Goal: Task Accomplishment & Management: Complete application form

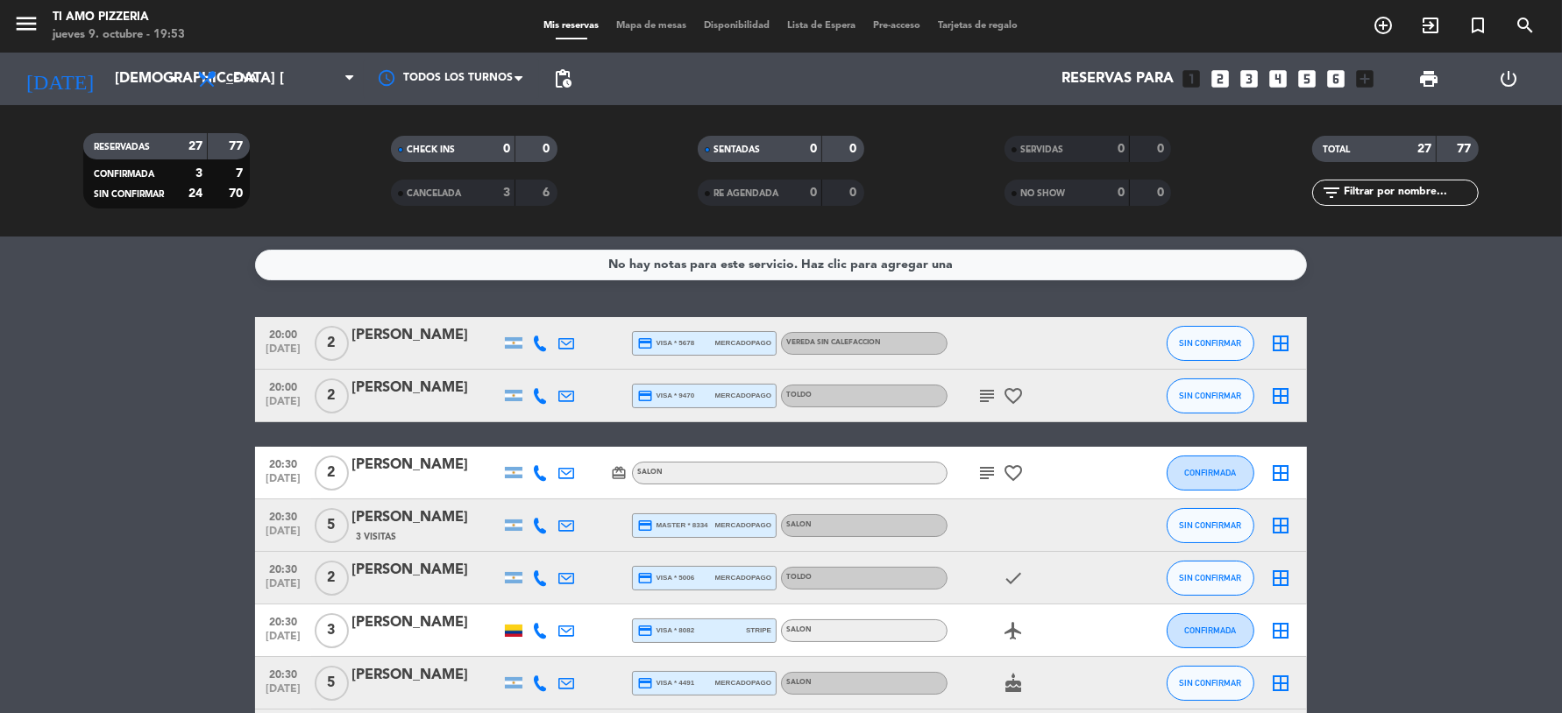
click at [1308, 76] on icon "looks_5" at bounding box center [1306, 78] width 23 height 23
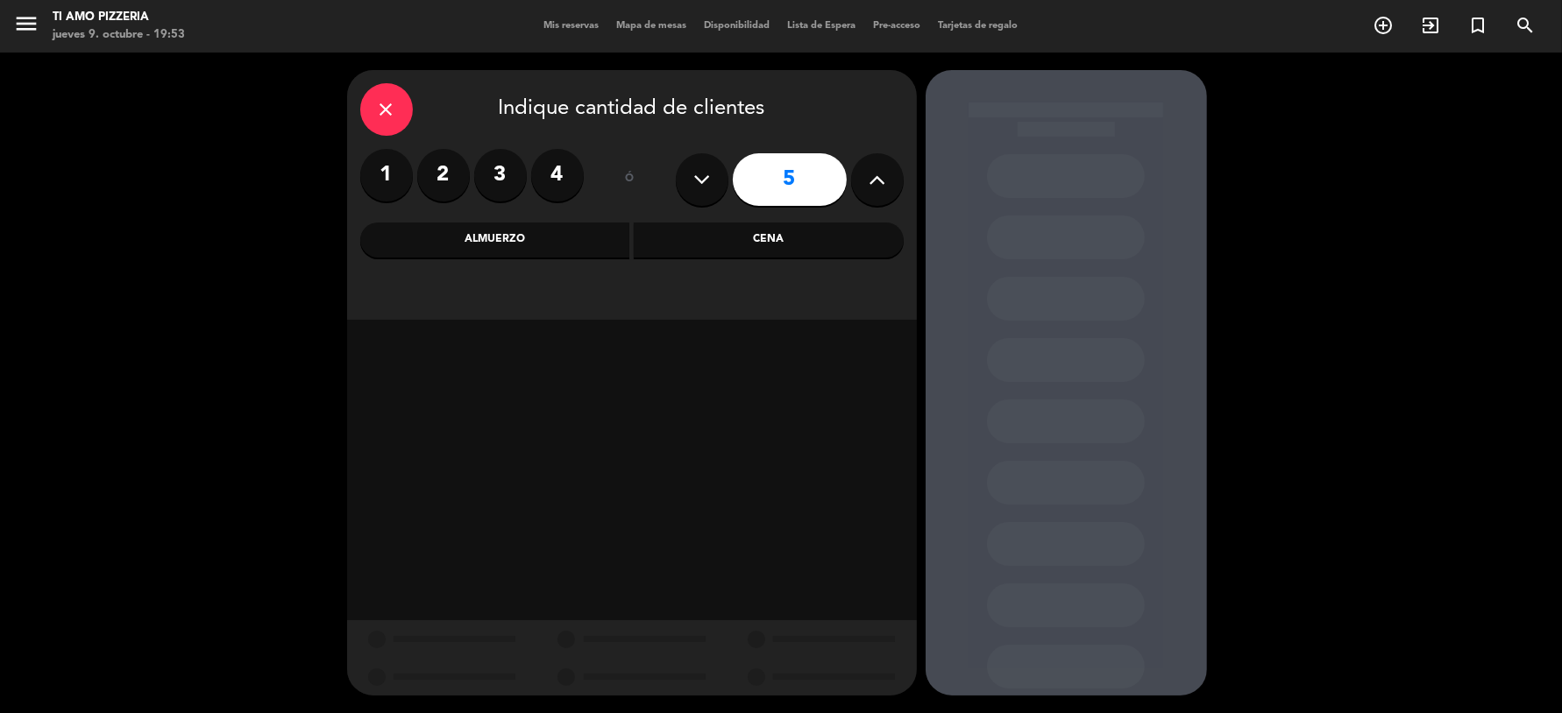
click at [760, 231] on div "Cena" at bounding box center [769, 240] width 270 height 35
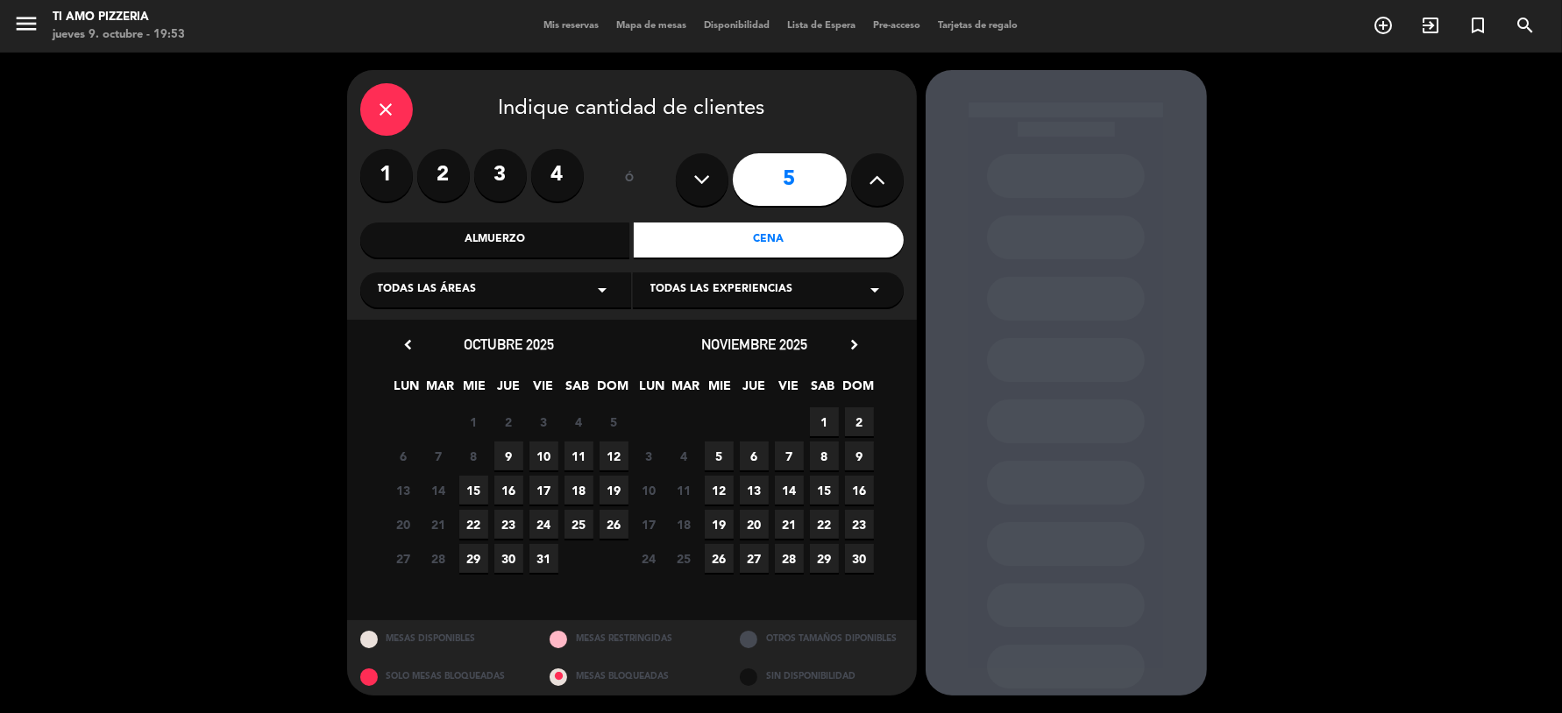
click at [507, 463] on span "9" at bounding box center [508, 456] width 29 height 29
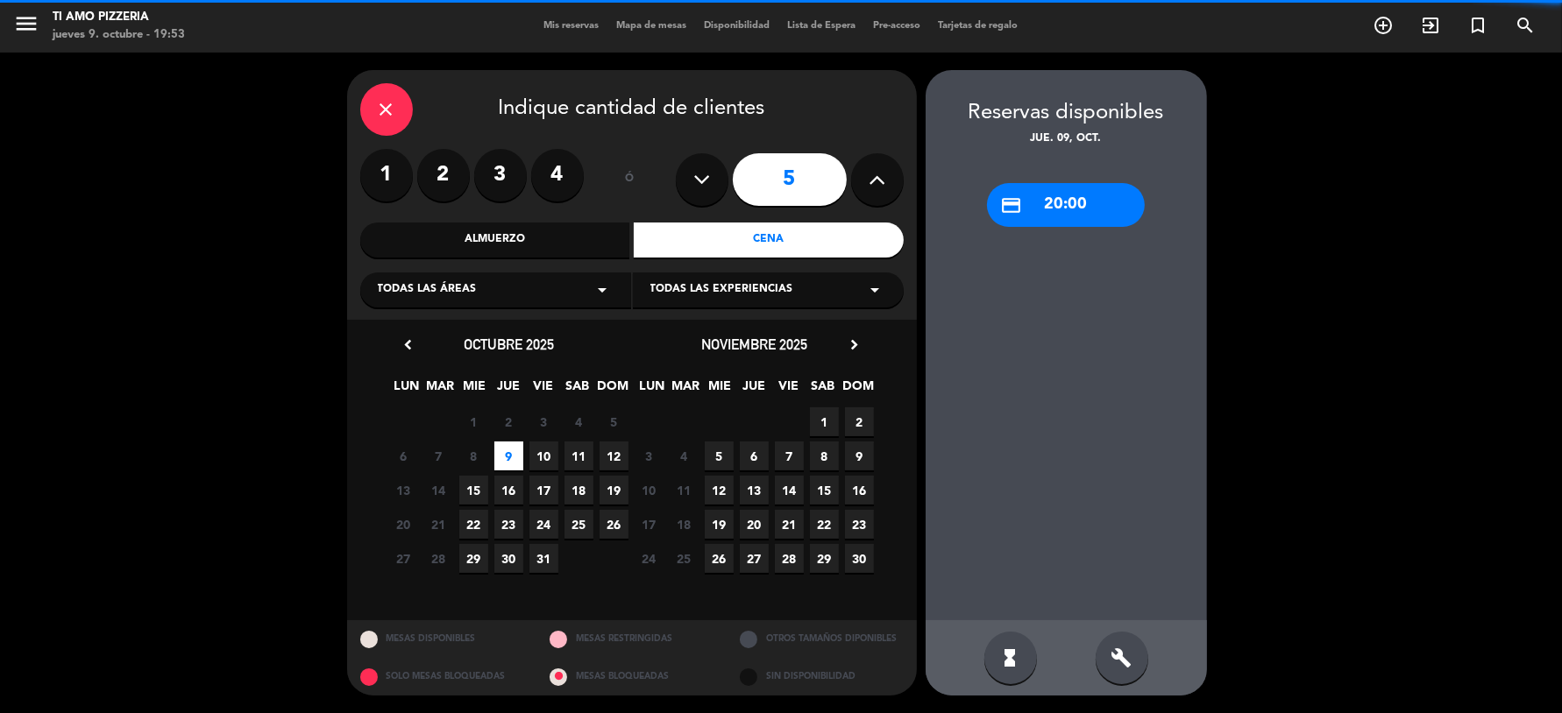
click at [1101, 205] on div "credit_card 20:00" at bounding box center [1066, 205] width 158 height 44
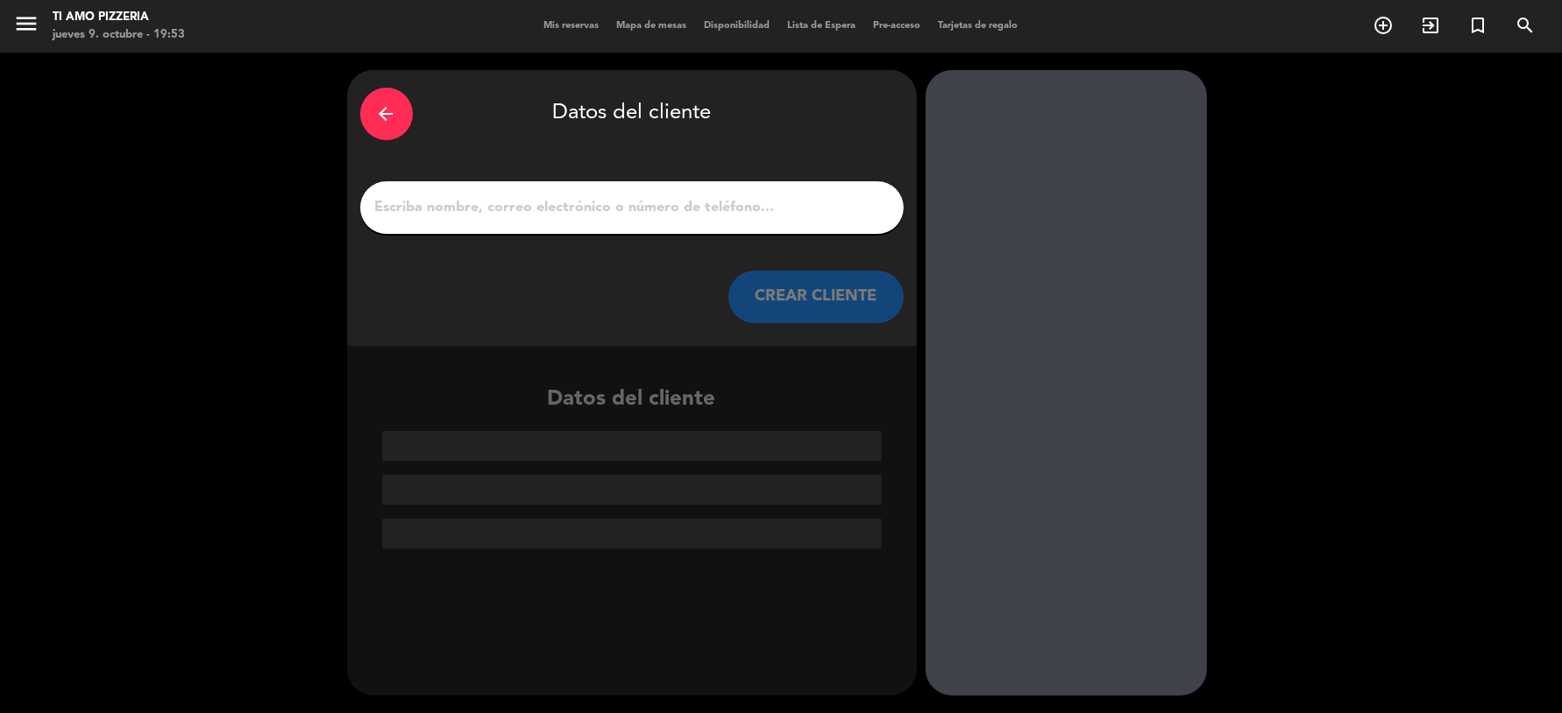
click at [748, 205] on input "1" at bounding box center [631, 207] width 517 height 25
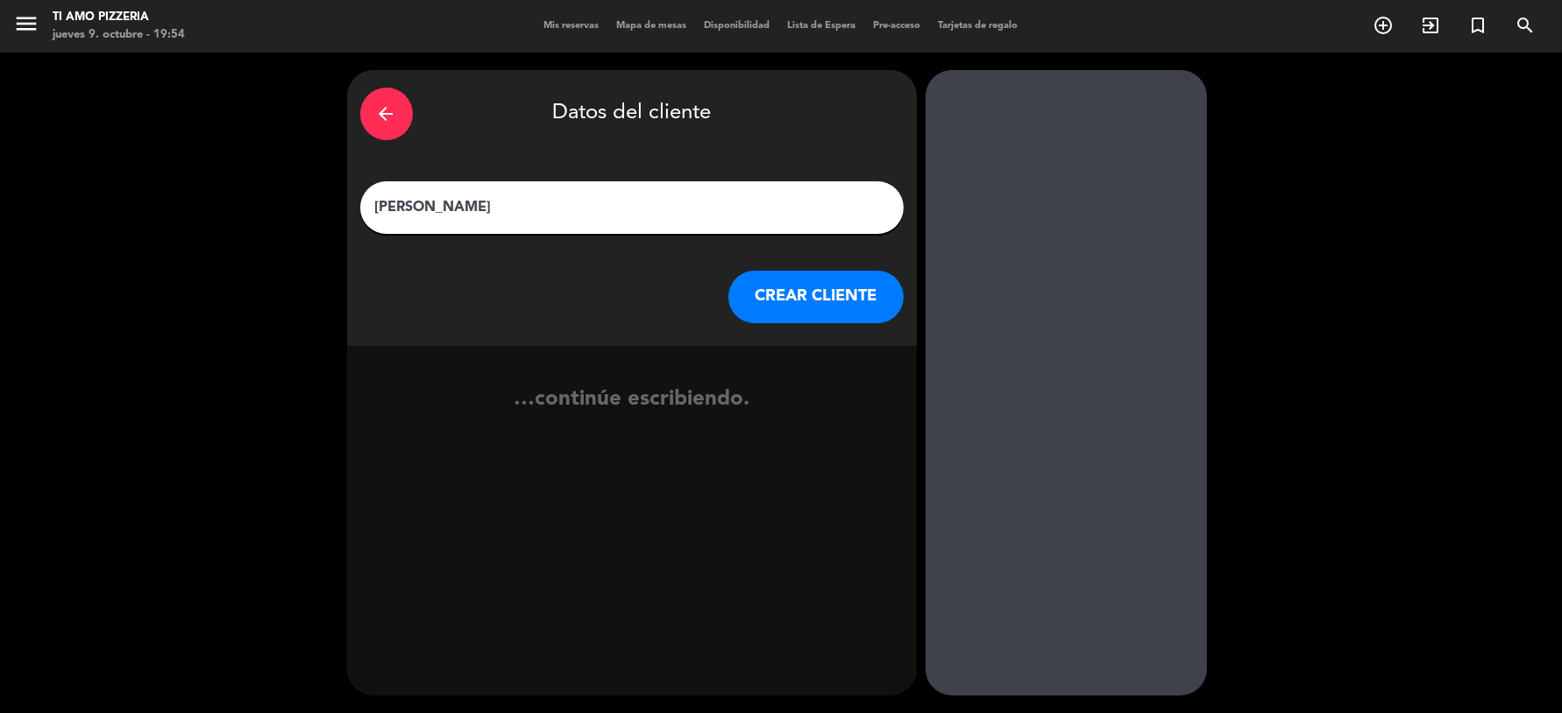
type input "[PERSON_NAME]"
click at [804, 282] on button "CREAR CLIENTE" at bounding box center [815, 297] width 175 height 53
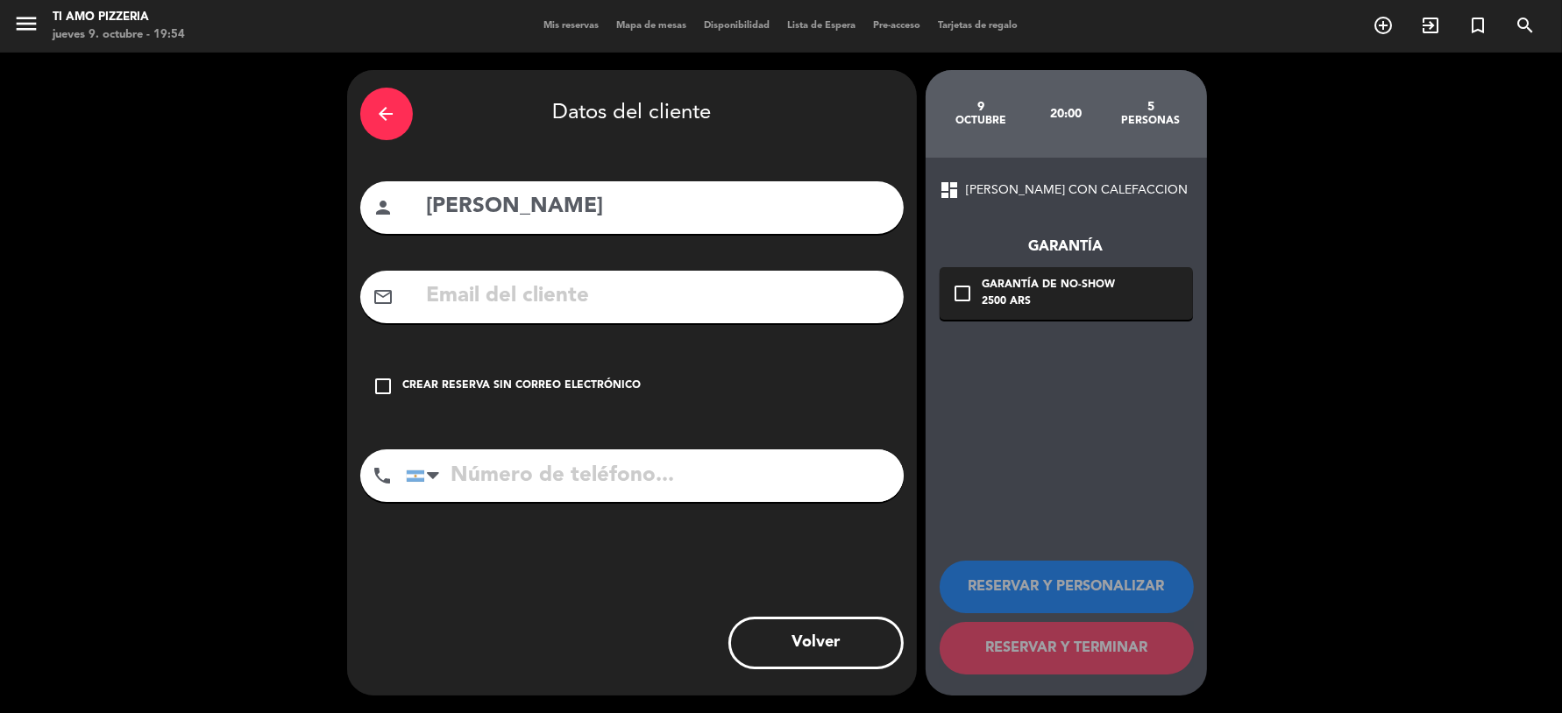
click at [391, 373] on div "check_box_outline_blank Crear reserva sin correo electrónico" at bounding box center [631, 386] width 543 height 53
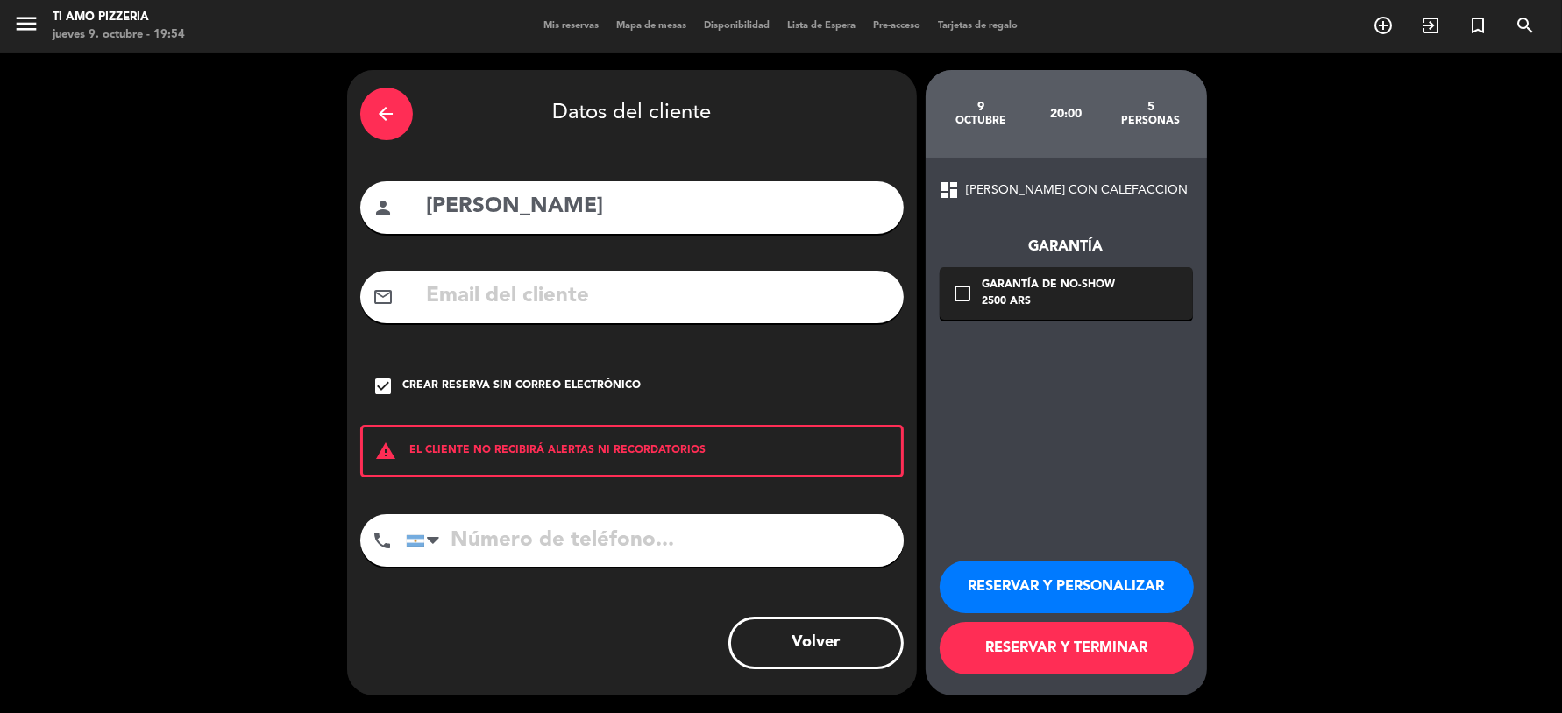
click at [1098, 577] on button "RESERVAR Y PERSONALIZAR" at bounding box center [1066, 587] width 254 height 53
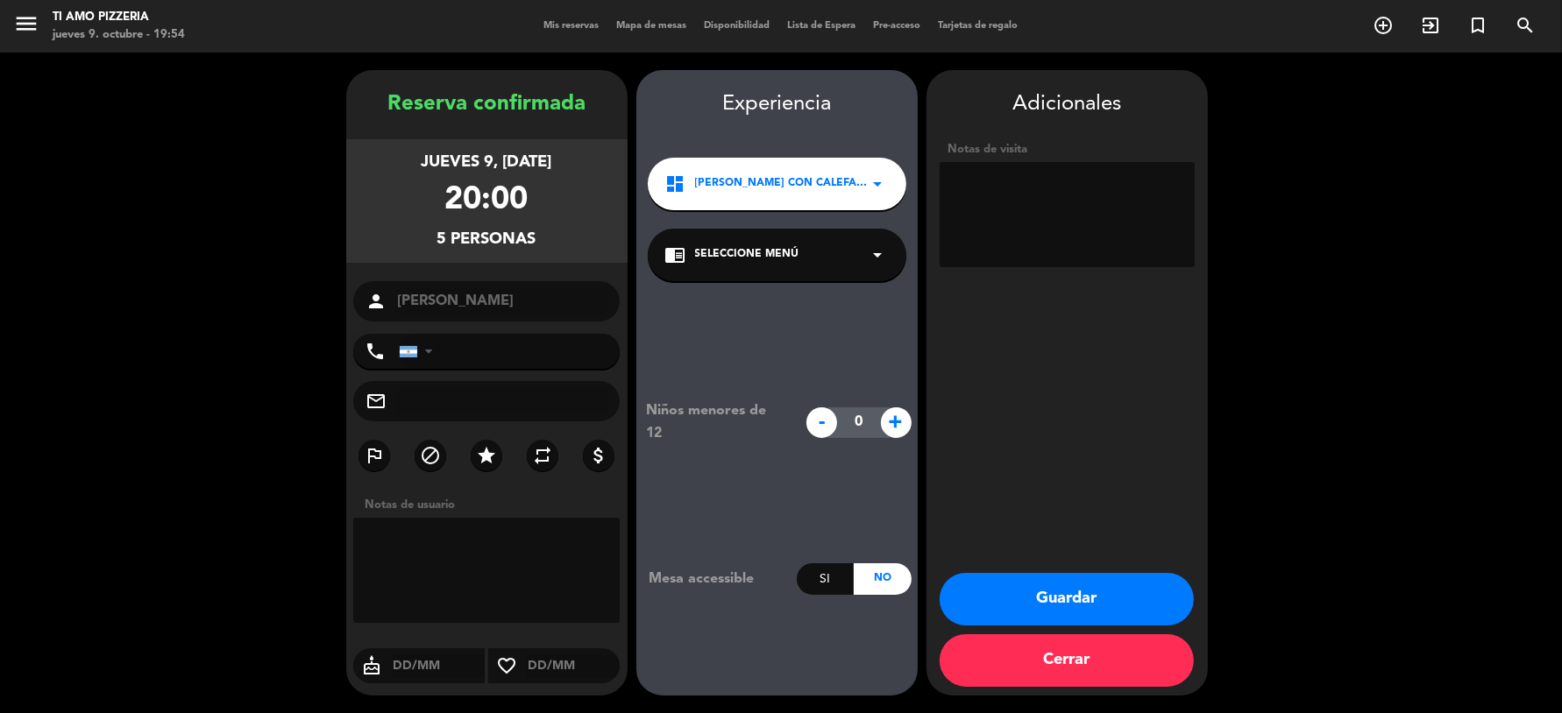
click at [1094, 599] on button "Guardar" at bounding box center [1066, 599] width 254 height 53
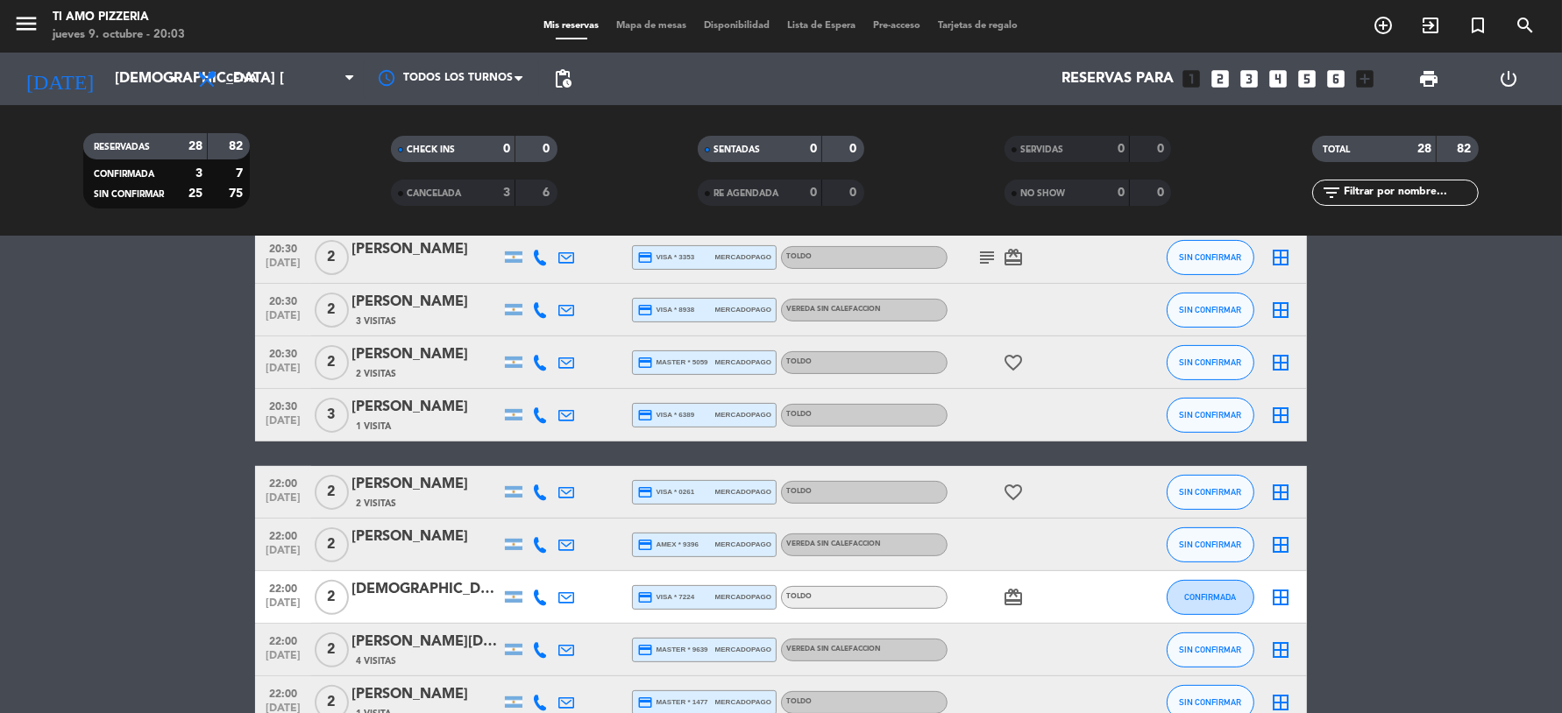
scroll to position [389, 0]
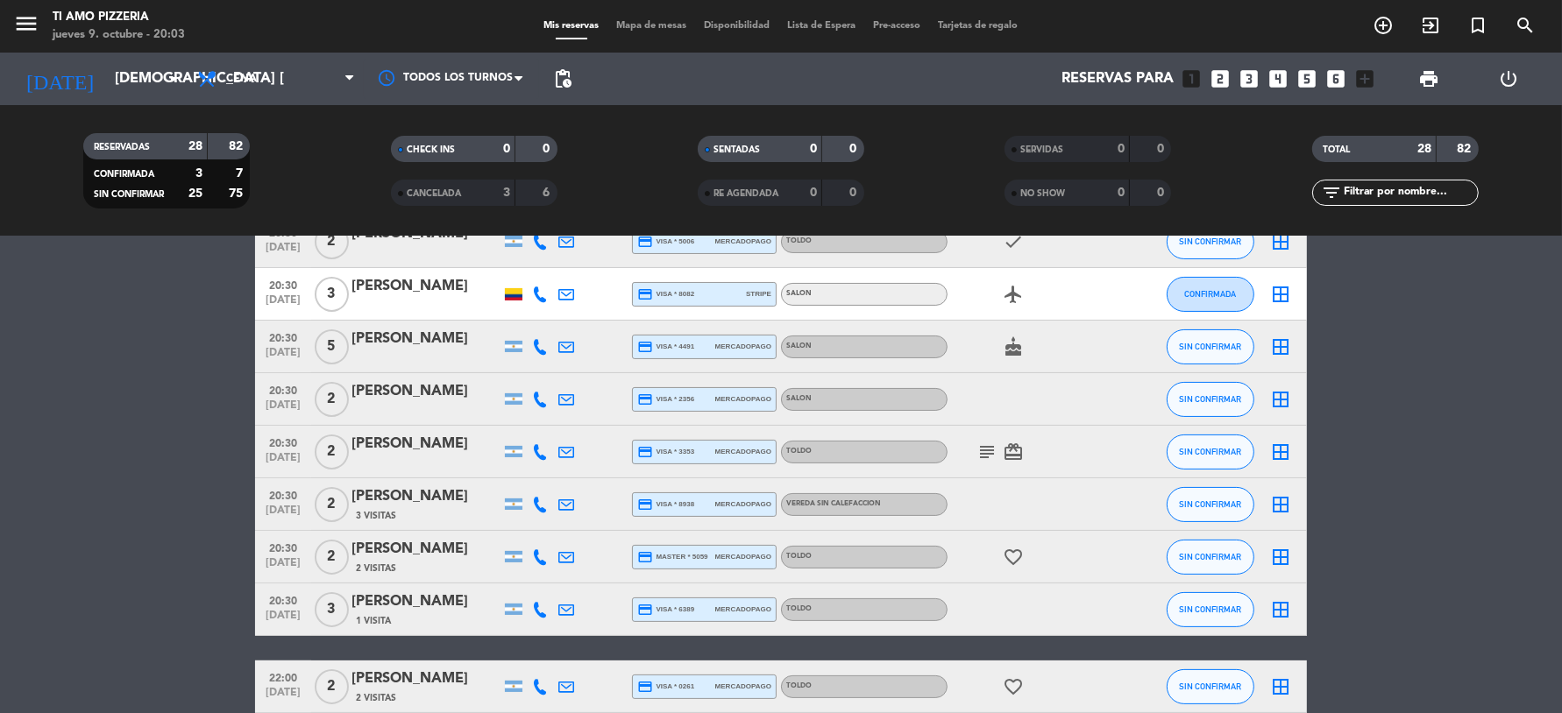
click at [1010, 347] on icon "cake" at bounding box center [1013, 347] width 21 height 21
click at [1014, 471] on div "subject card_giftcard" at bounding box center [1026, 452] width 158 height 52
click at [1010, 451] on icon "card_giftcard" at bounding box center [1013, 452] width 21 height 21
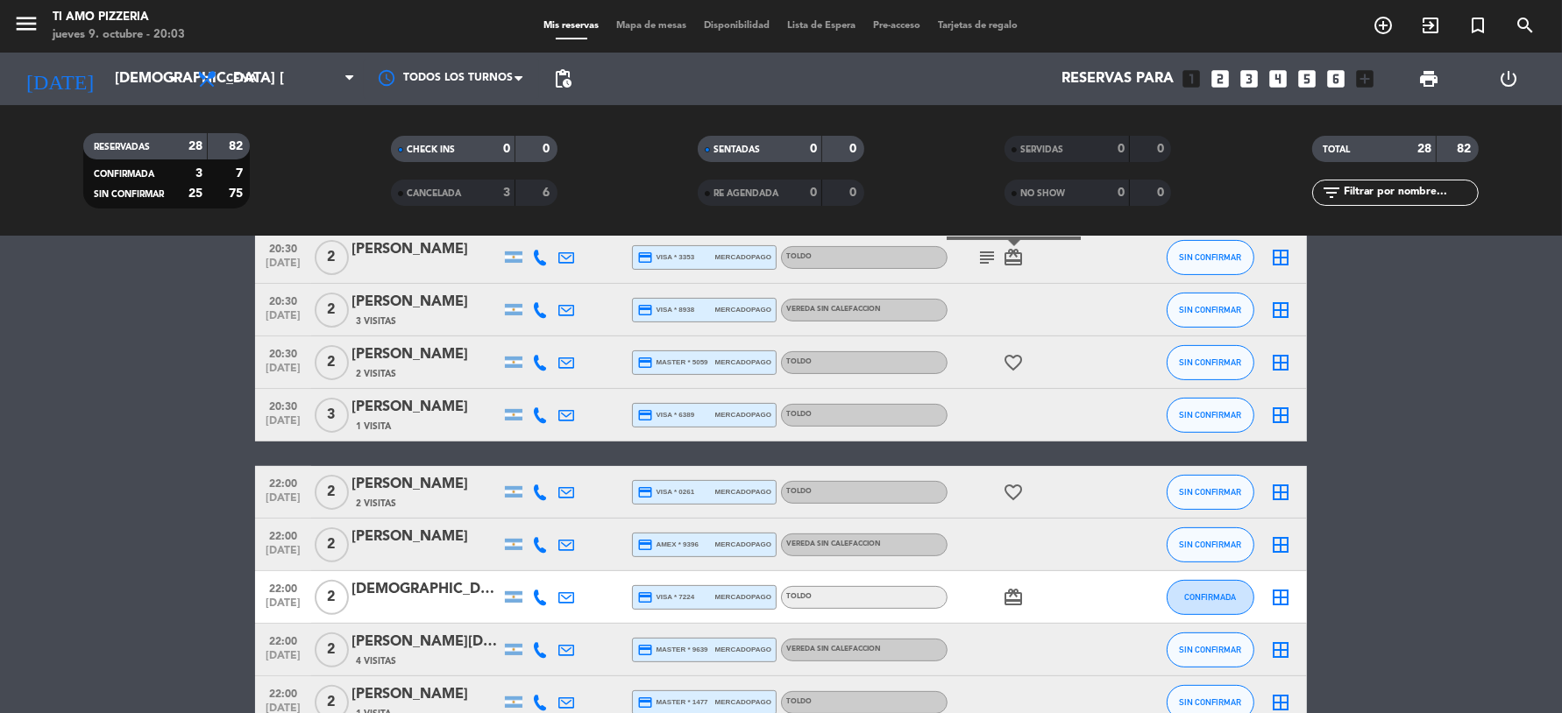
click at [1015, 587] on icon "card_giftcard" at bounding box center [1013, 597] width 21 height 21
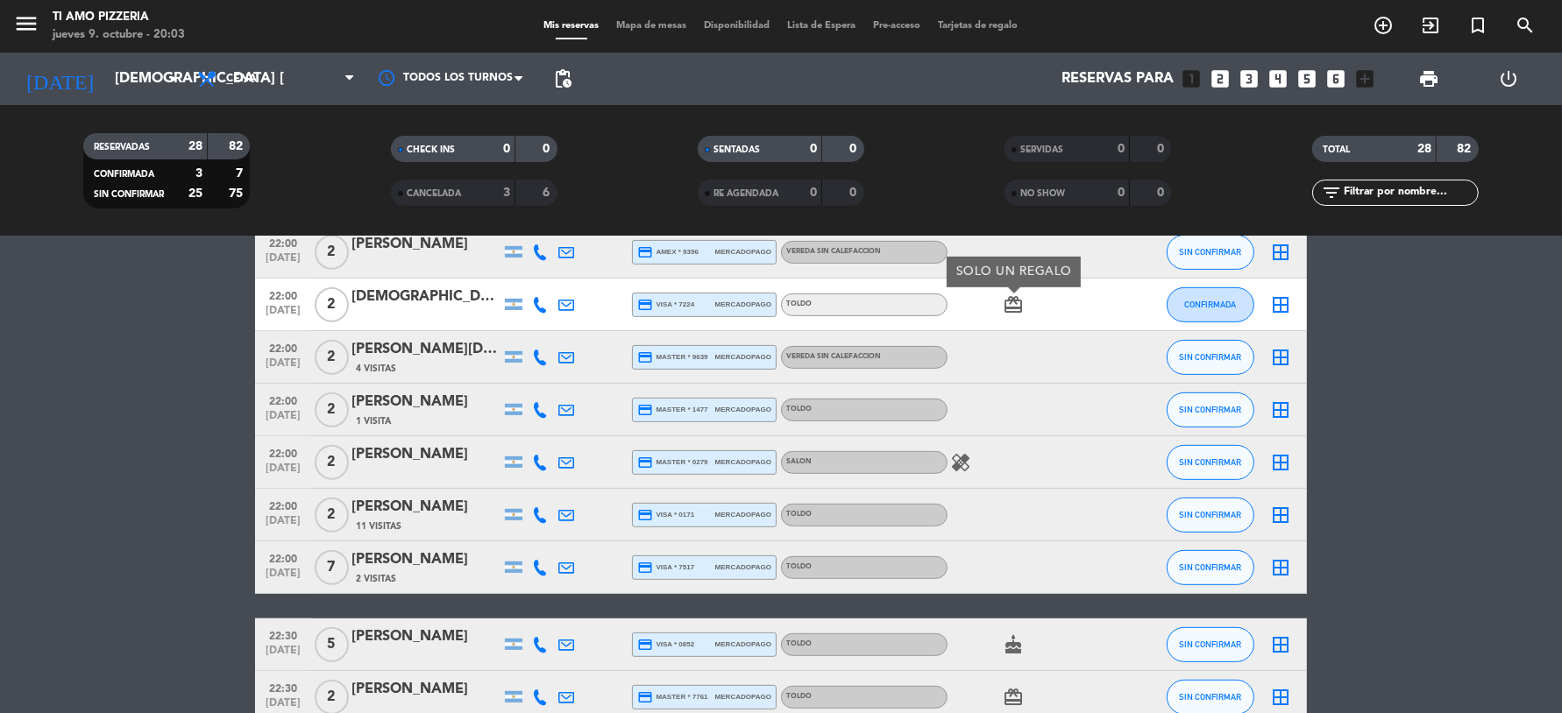
click at [1009, 634] on div "cake" at bounding box center [1026, 645] width 158 height 52
click at [1009, 635] on icon "cake" at bounding box center [1013, 645] width 21 height 21
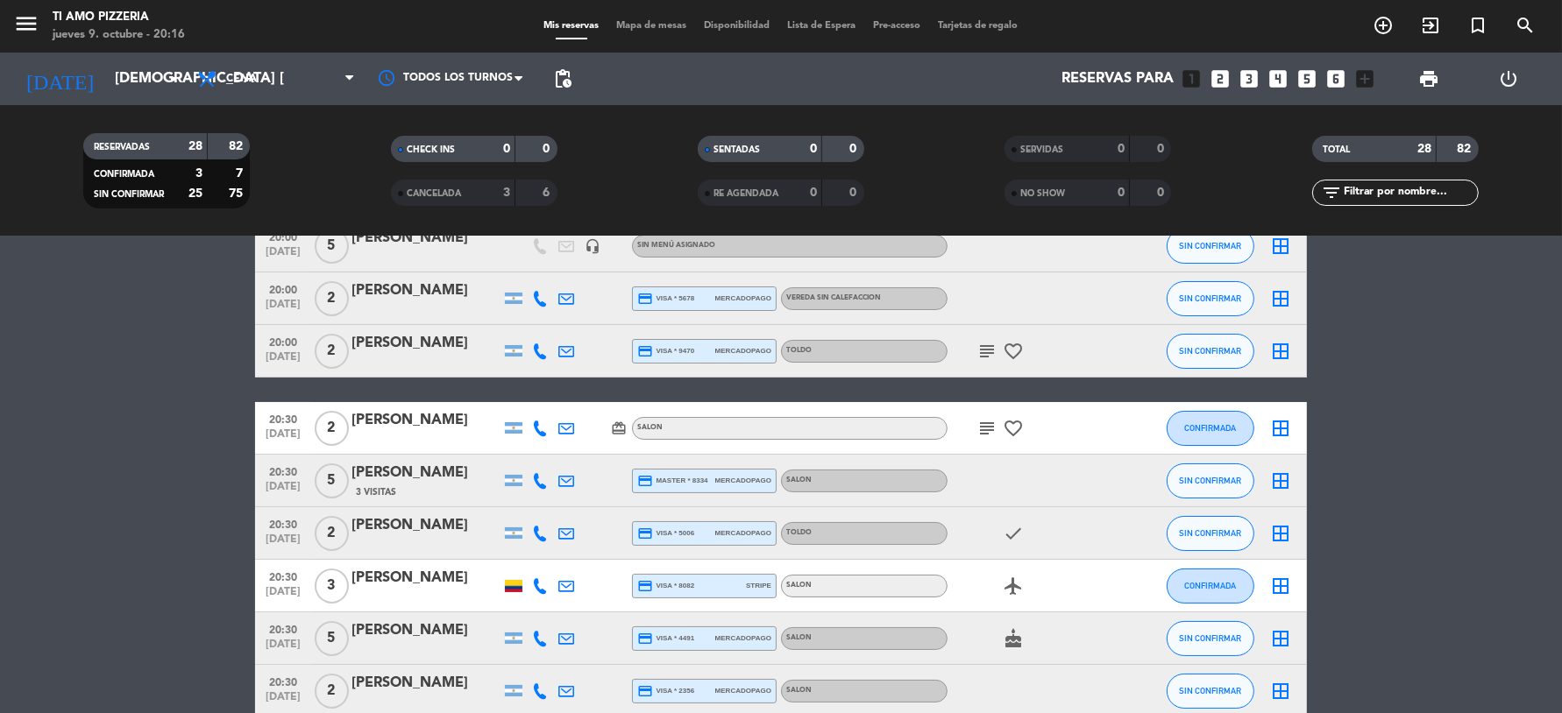
scroll to position [0, 0]
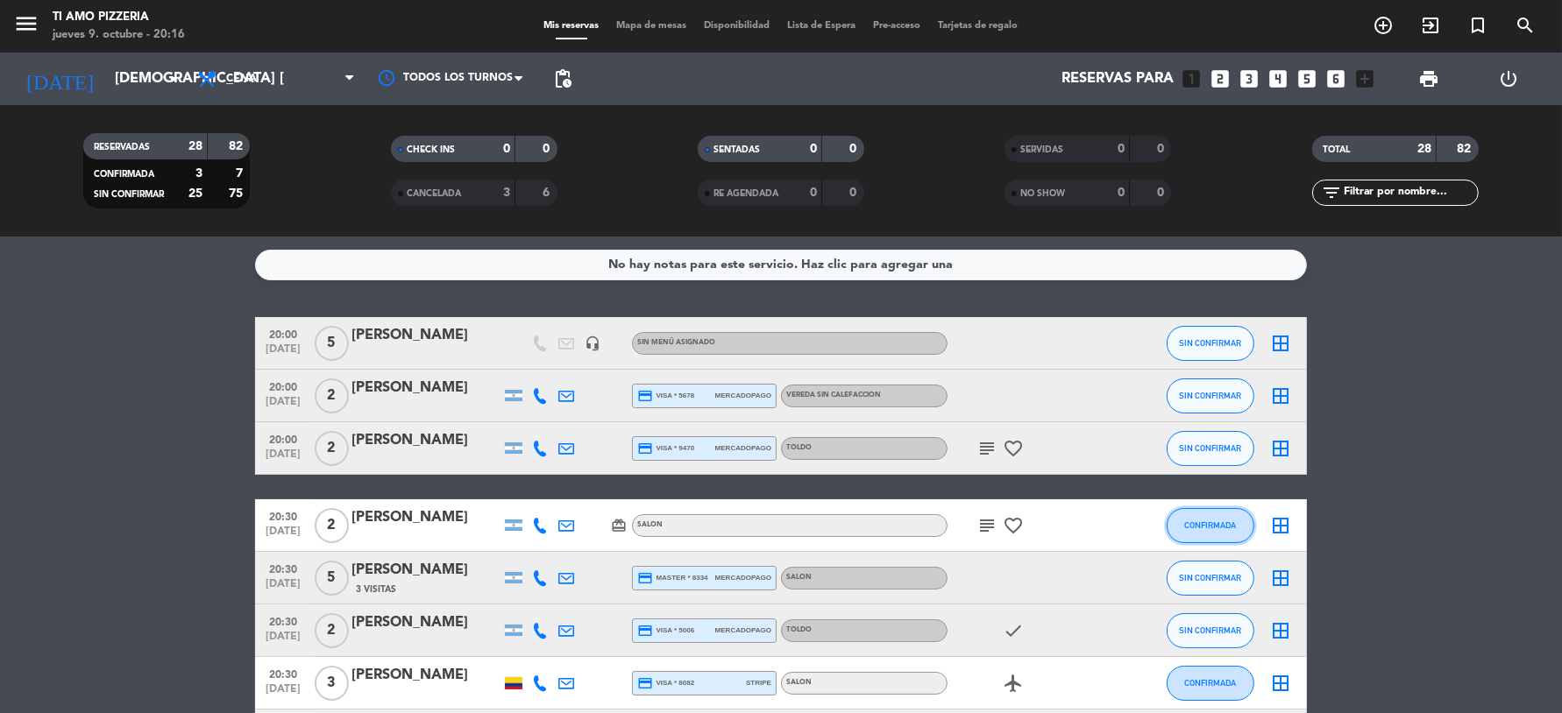
click at [1188, 528] on span "CONFIRMADA" at bounding box center [1211, 526] width 52 height 10
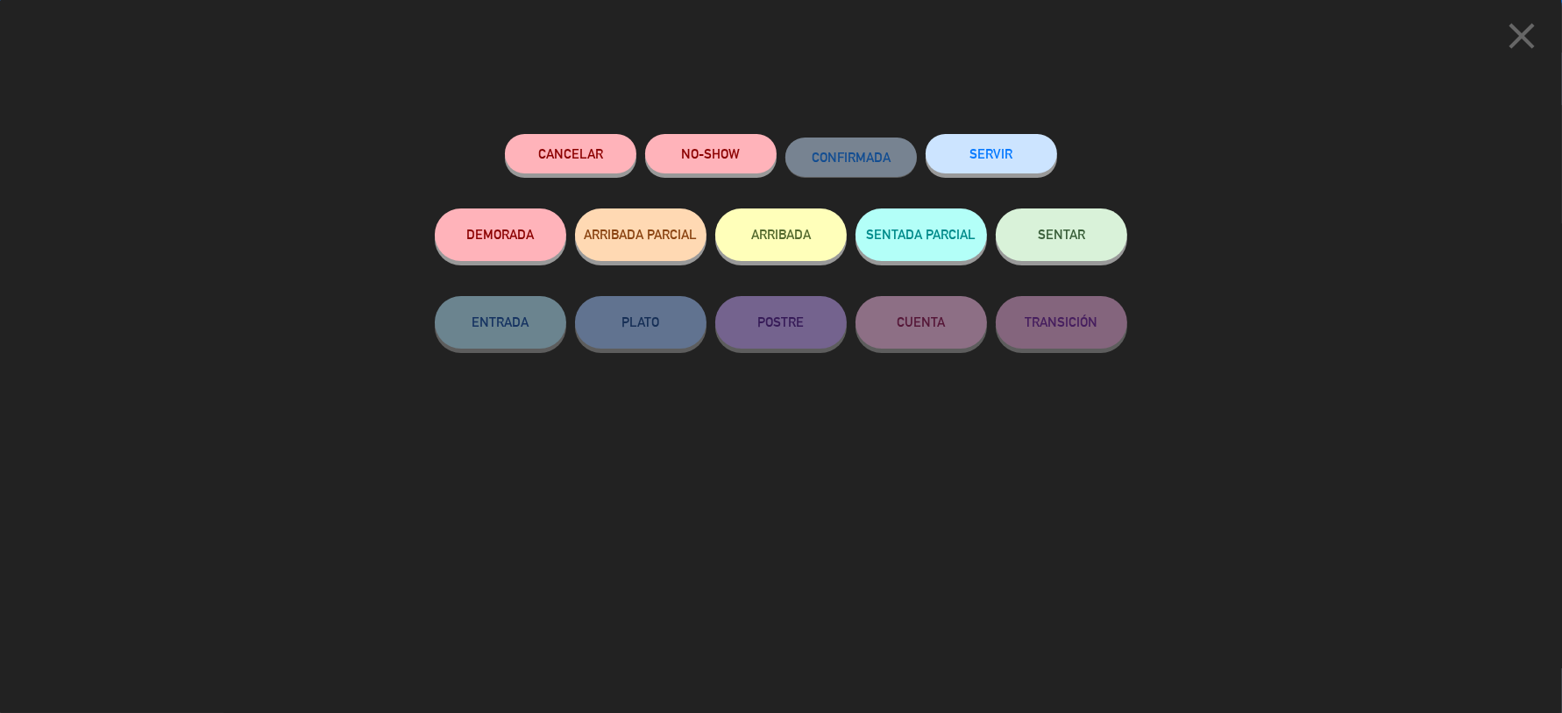
click at [796, 251] on button "ARRIBADA" at bounding box center [780, 235] width 131 height 53
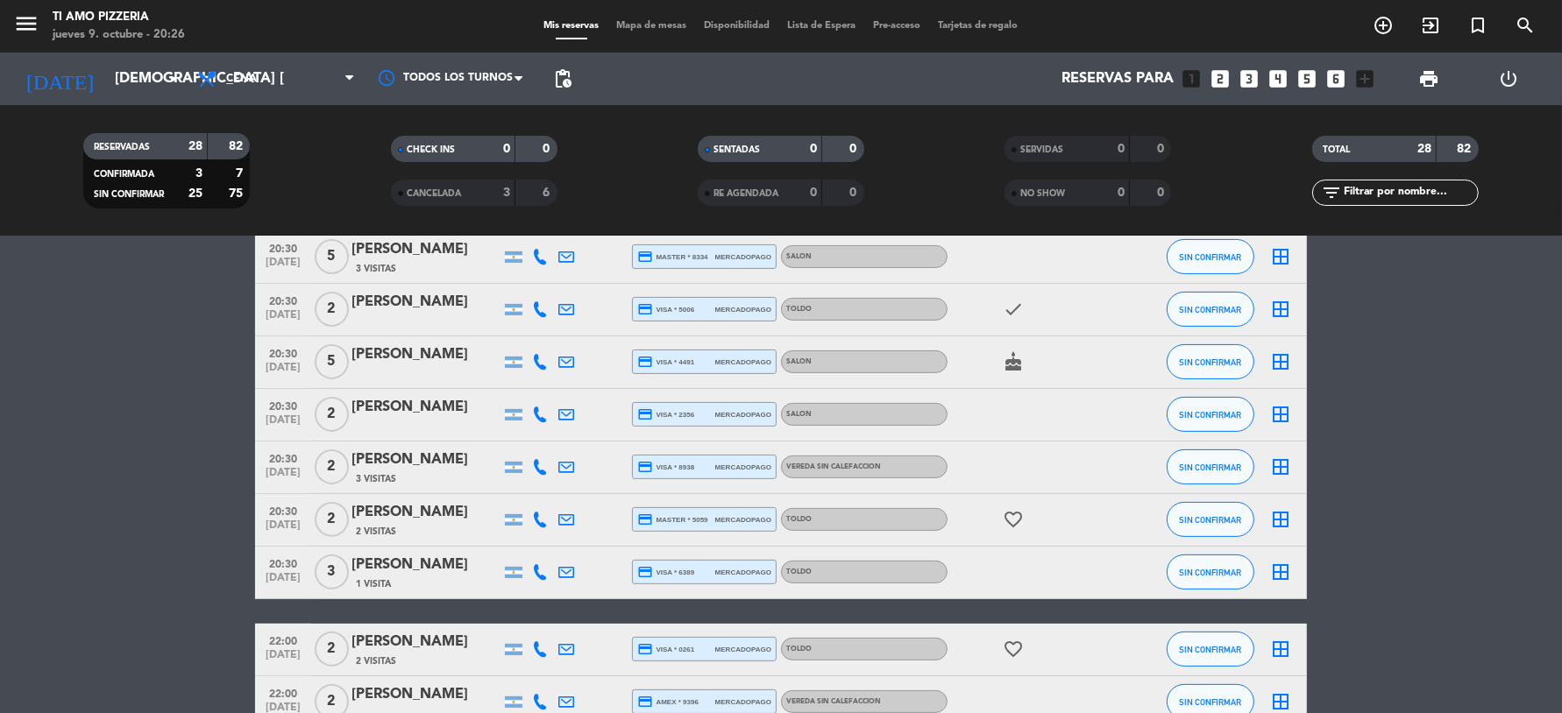
scroll to position [486, 0]
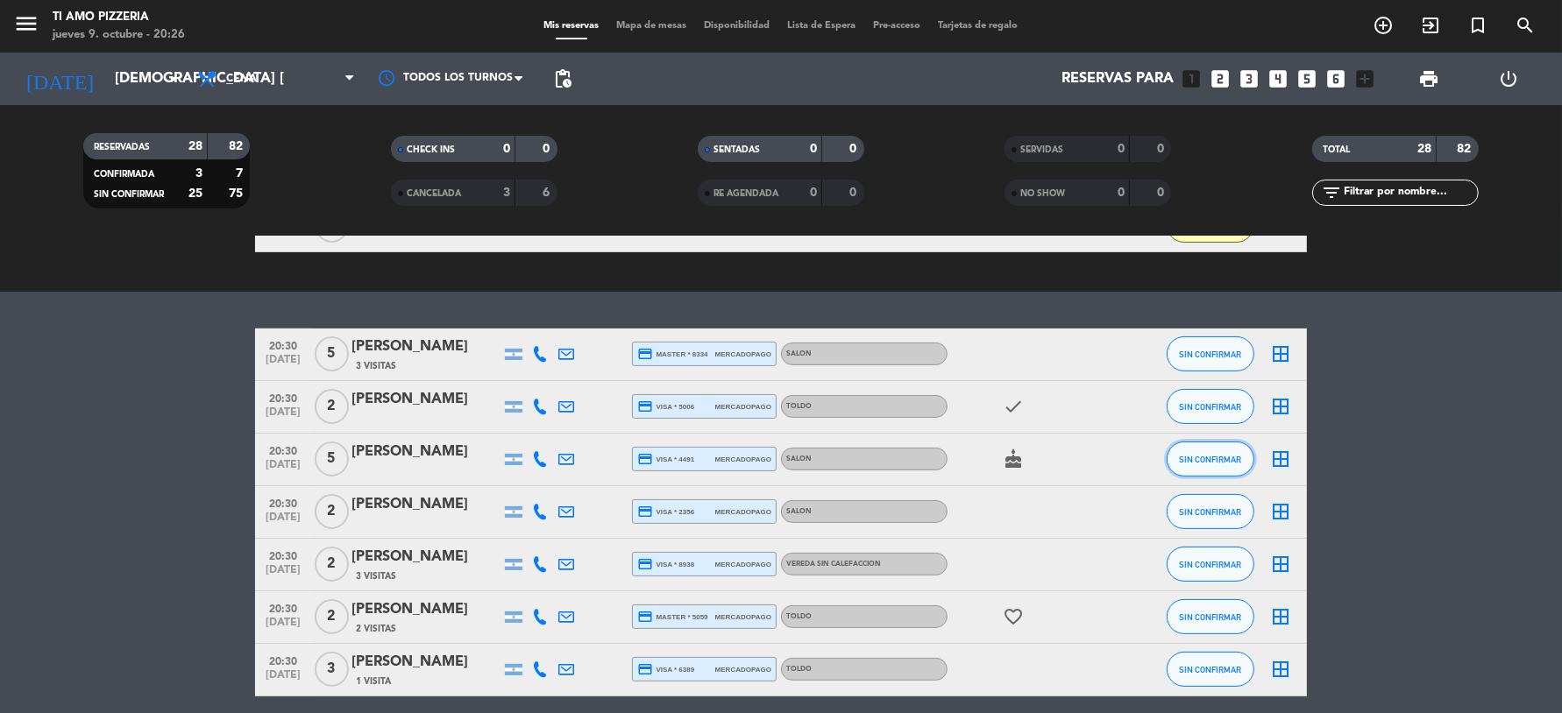
click at [1195, 461] on span "SIN CONFIRMAR" at bounding box center [1211, 460] width 62 height 10
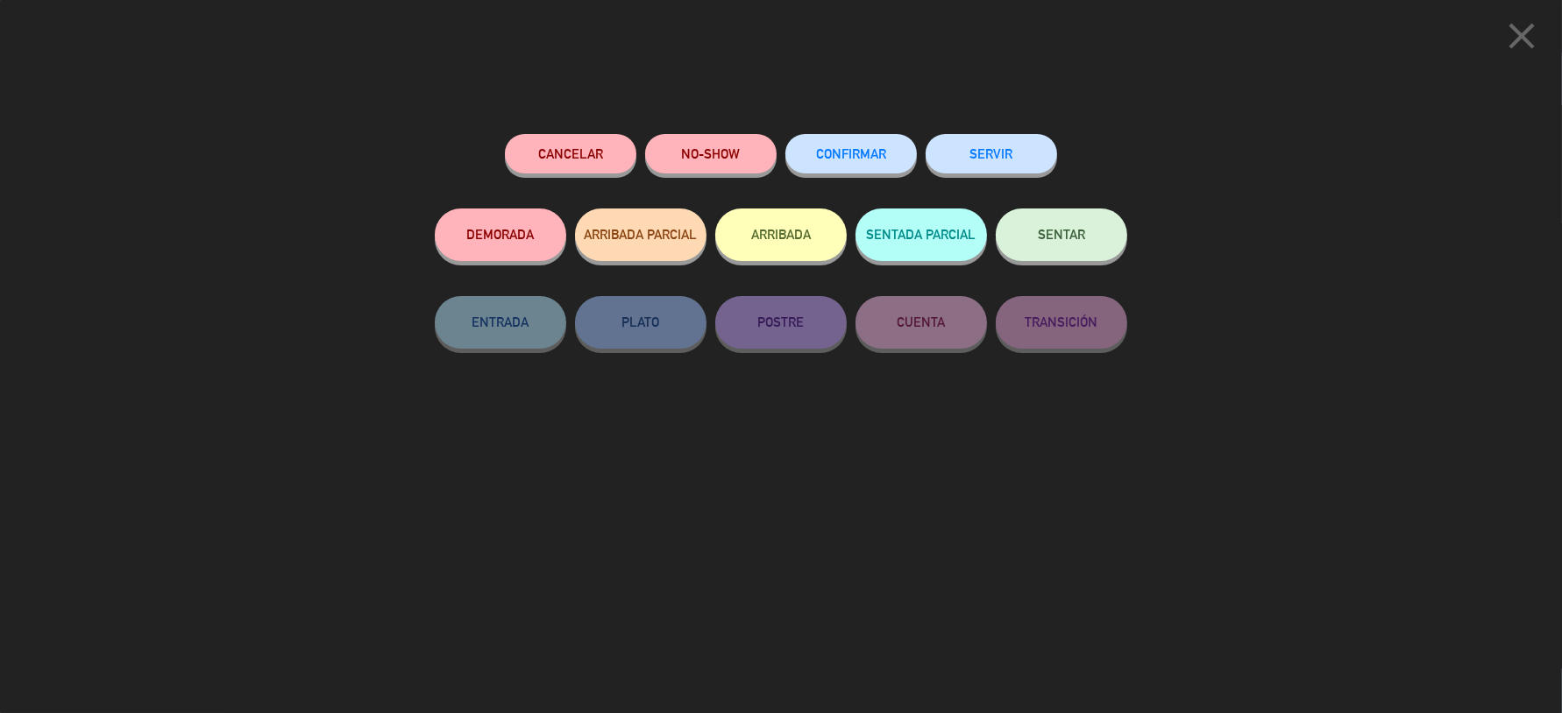
click at [755, 250] on button "ARRIBADA" at bounding box center [780, 235] width 131 height 53
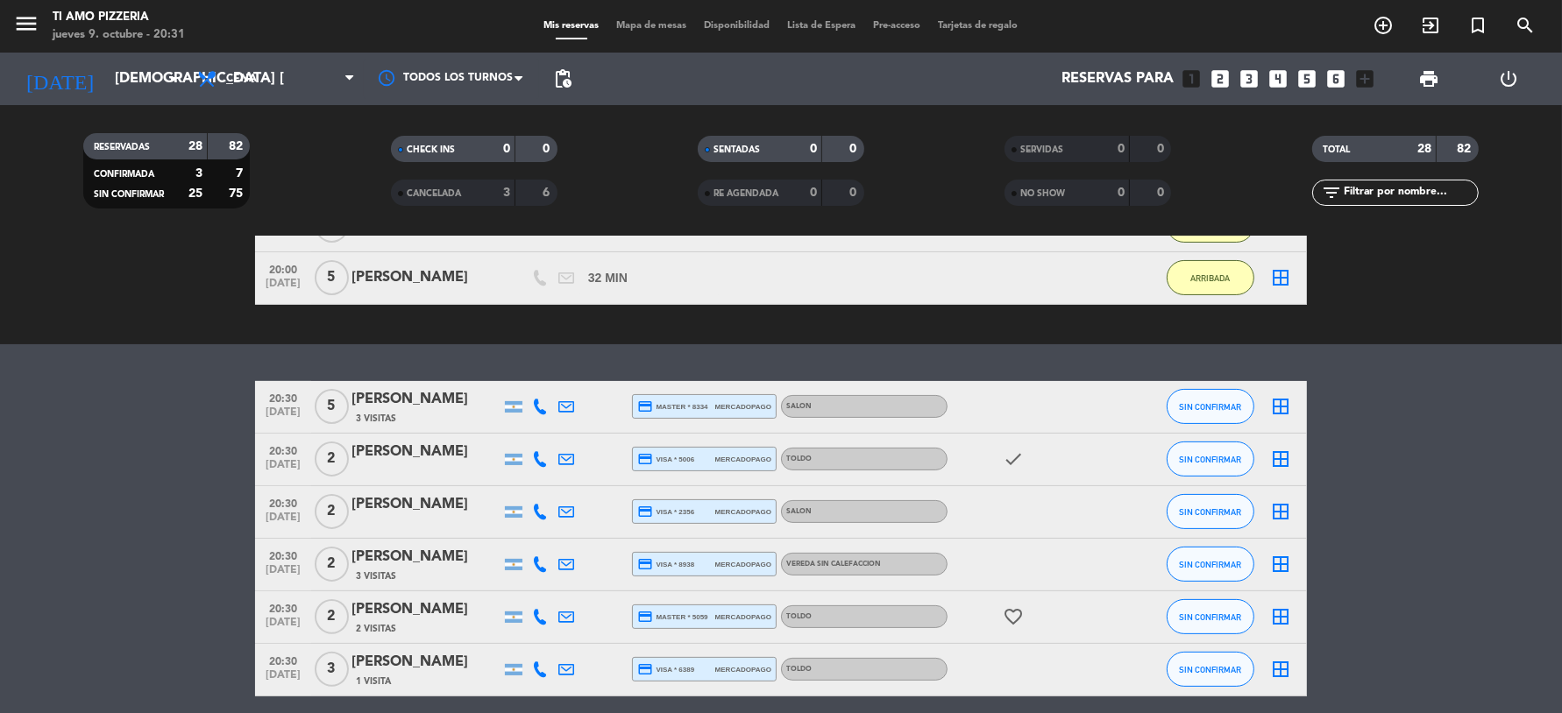
scroll to position [584, 0]
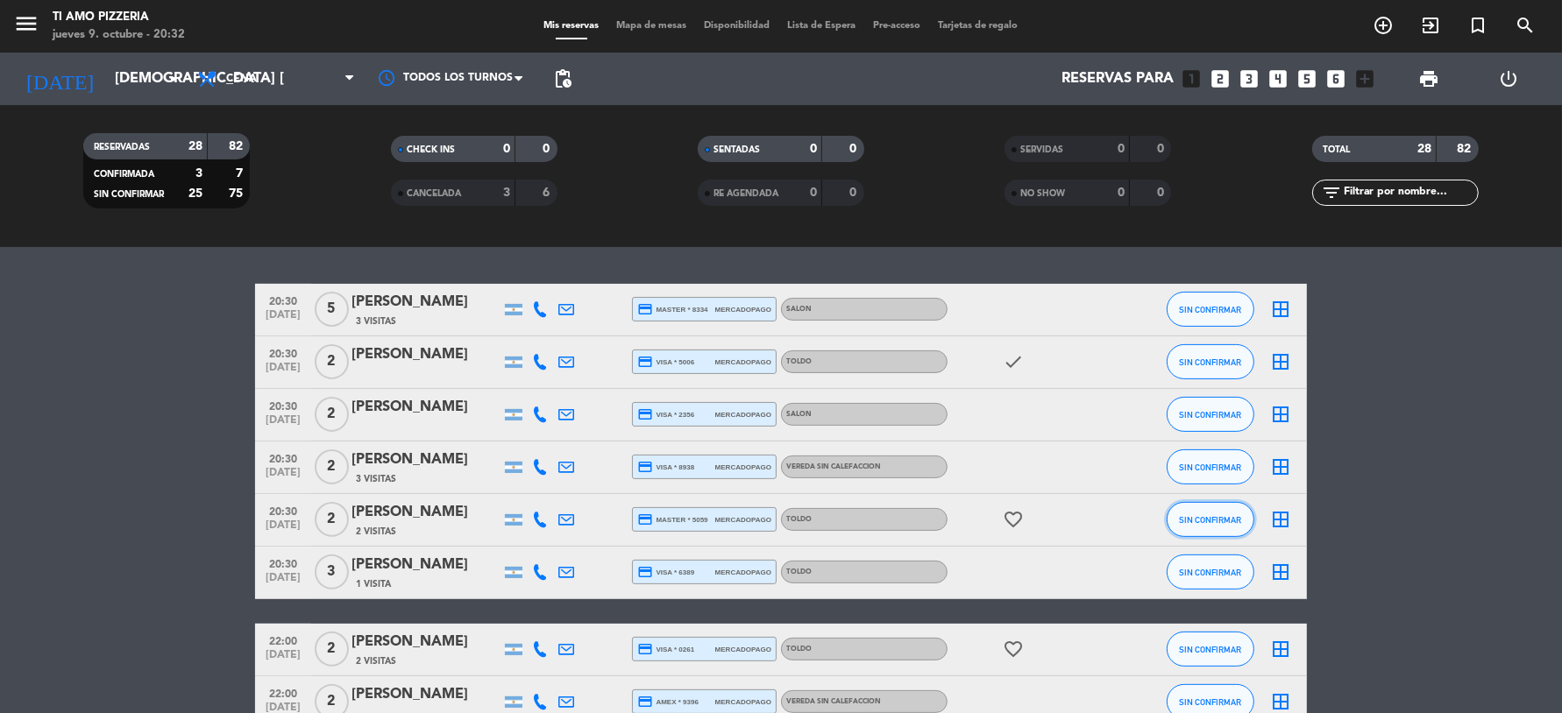
click at [1230, 526] on button "SIN CONFIRMAR" at bounding box center [1210, 519] width 88 height 35
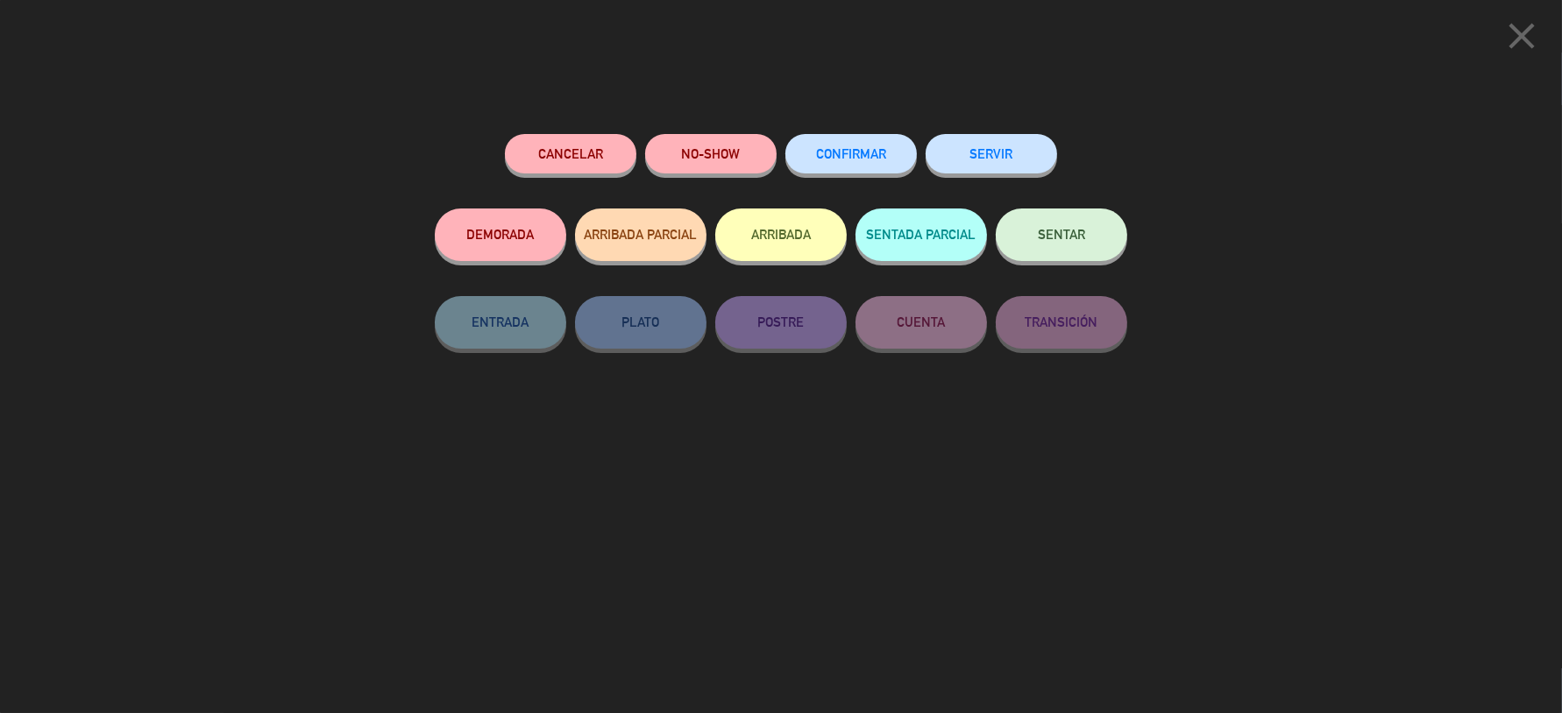
click at [775, 233] on button "ARRIBADA" at bounding box center [780, 235] width 131 height 53
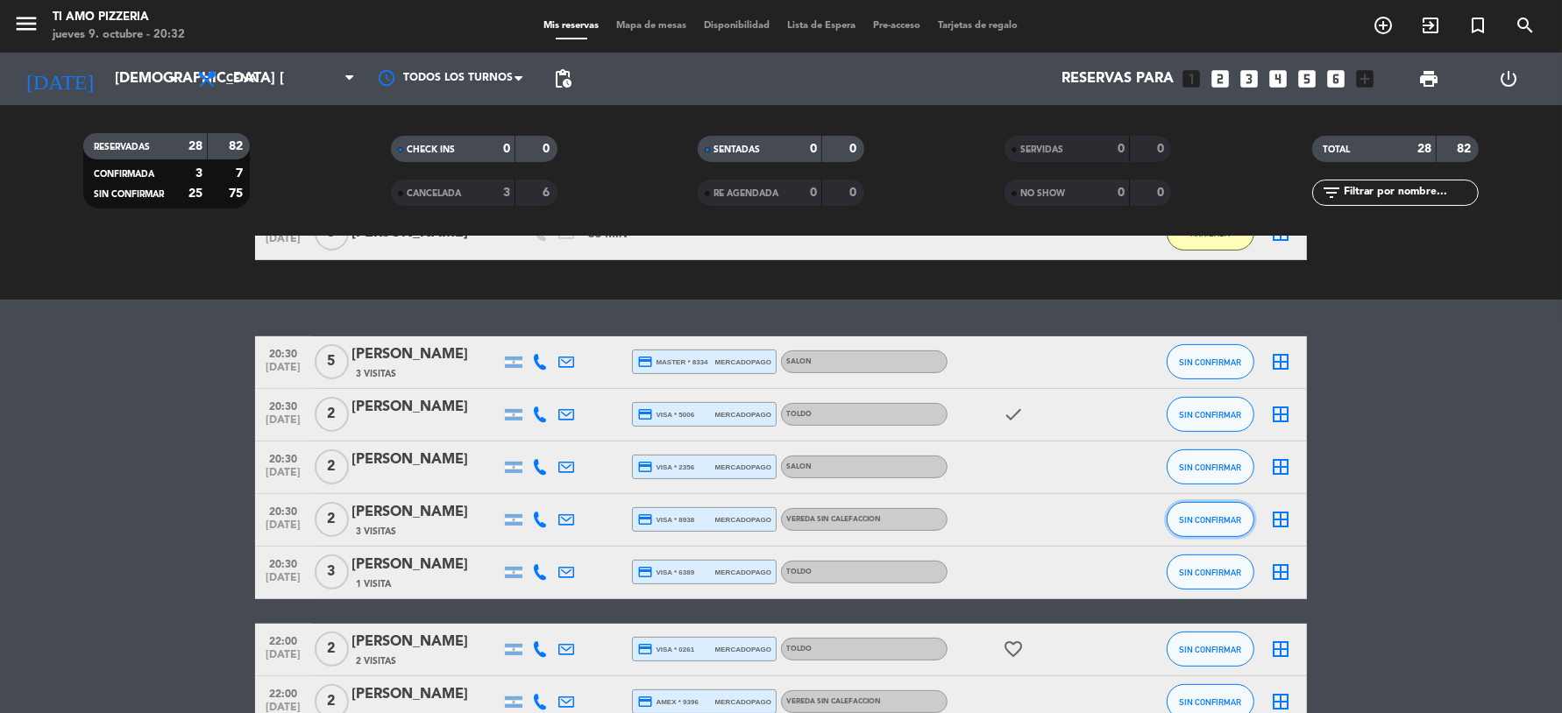
click at [1206, 512] on button "SIN CONFIRMAR" at bounding box center [1210, 519] width 88 height 35
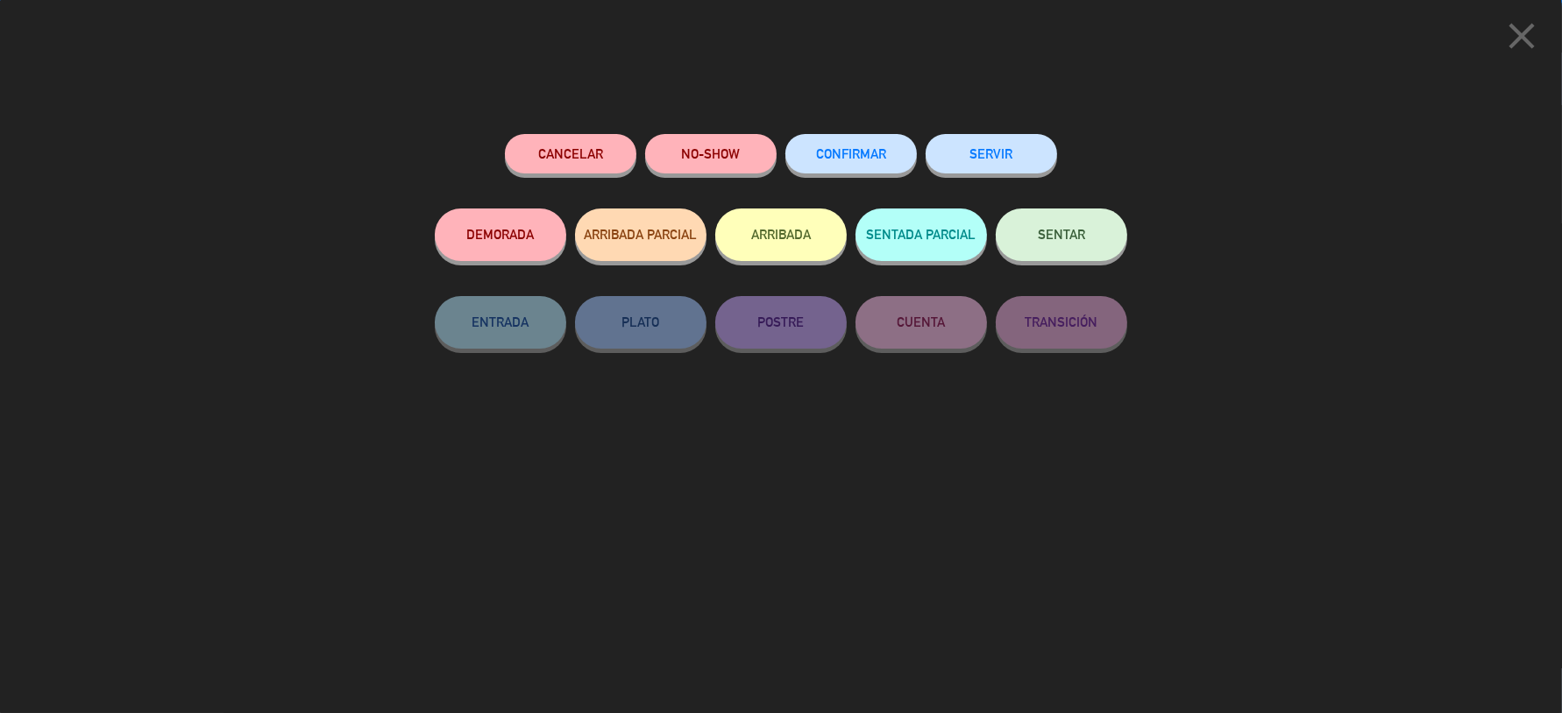
click at [819, 251] on button "ARRIBADA" at bounding box center [780, 235] width 131 height 53
